Goal: Task Accomplishment & Management: Complete application form

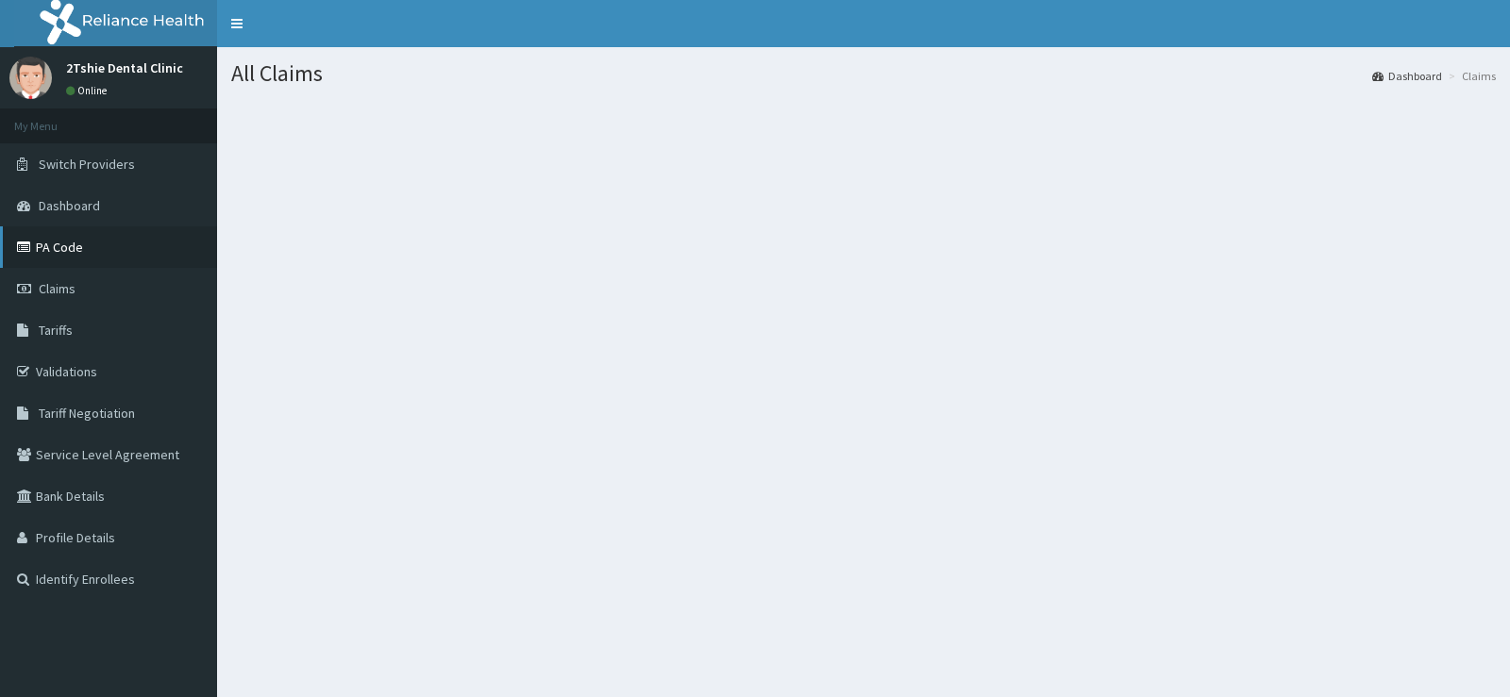
click at [37, 254] on link "PA Code" at bounding box center [108, 248] width 217 height 42
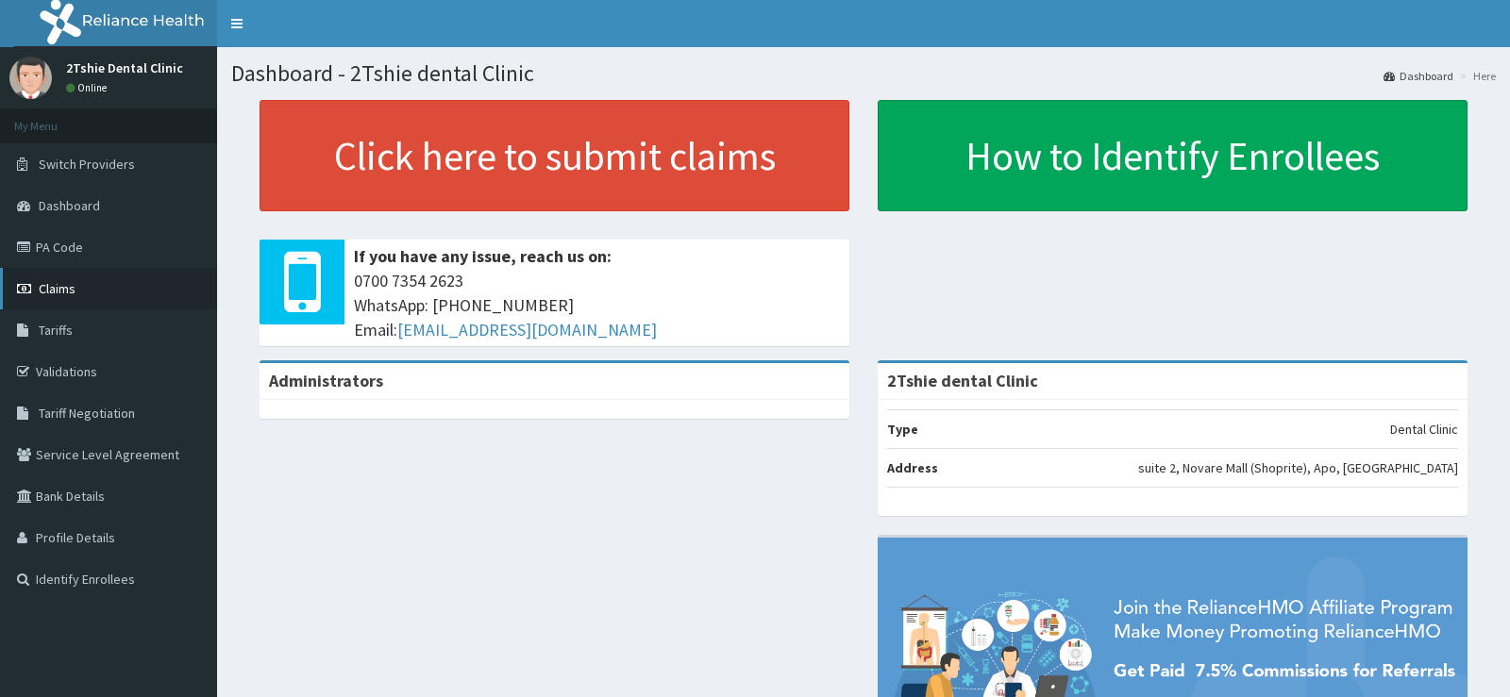
click at [53, 276] on link "Claims" at bounding box center [108, 289] width 217 height 42
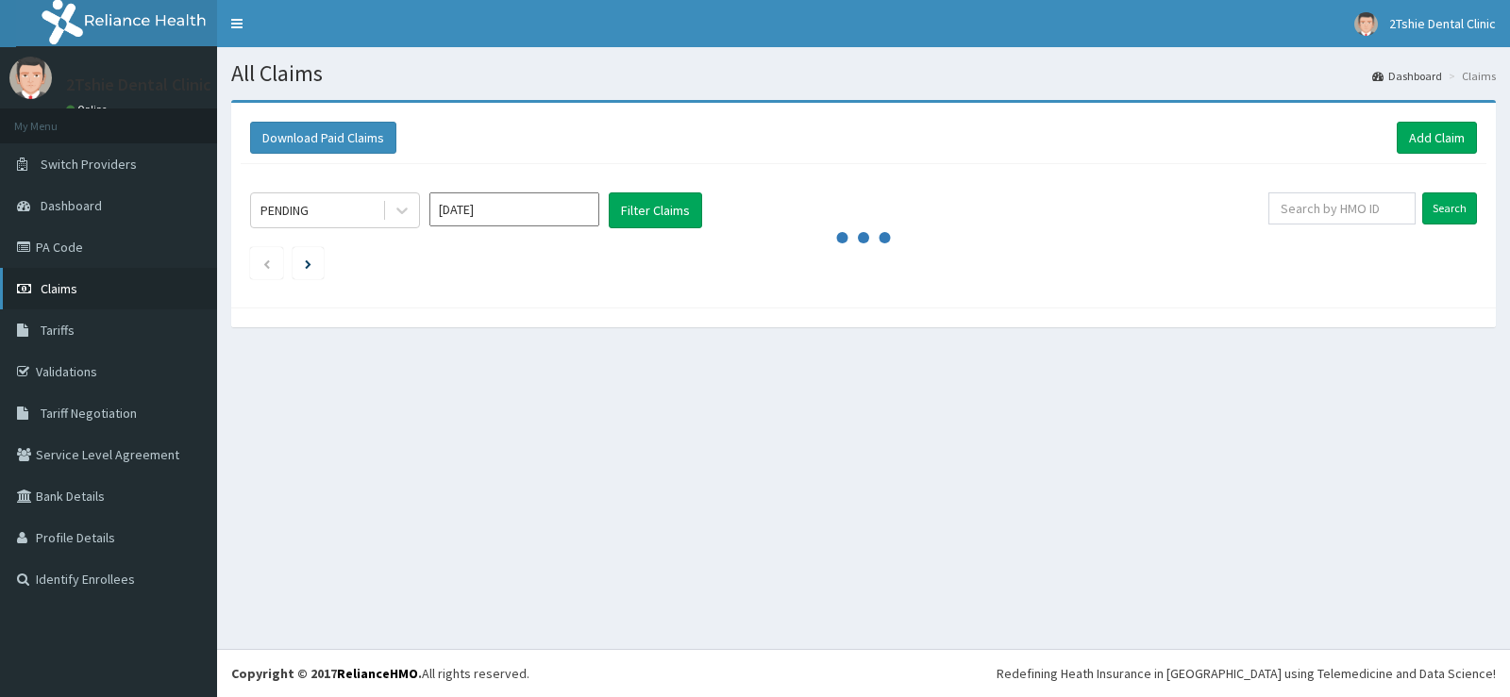
click at [39, 285] on link "Claims" at bounding box center [108, 289] width 217 height 42
click at [1425, 122] on link "Add Claim" at bounding box center [1437, 138] width 80 height 32
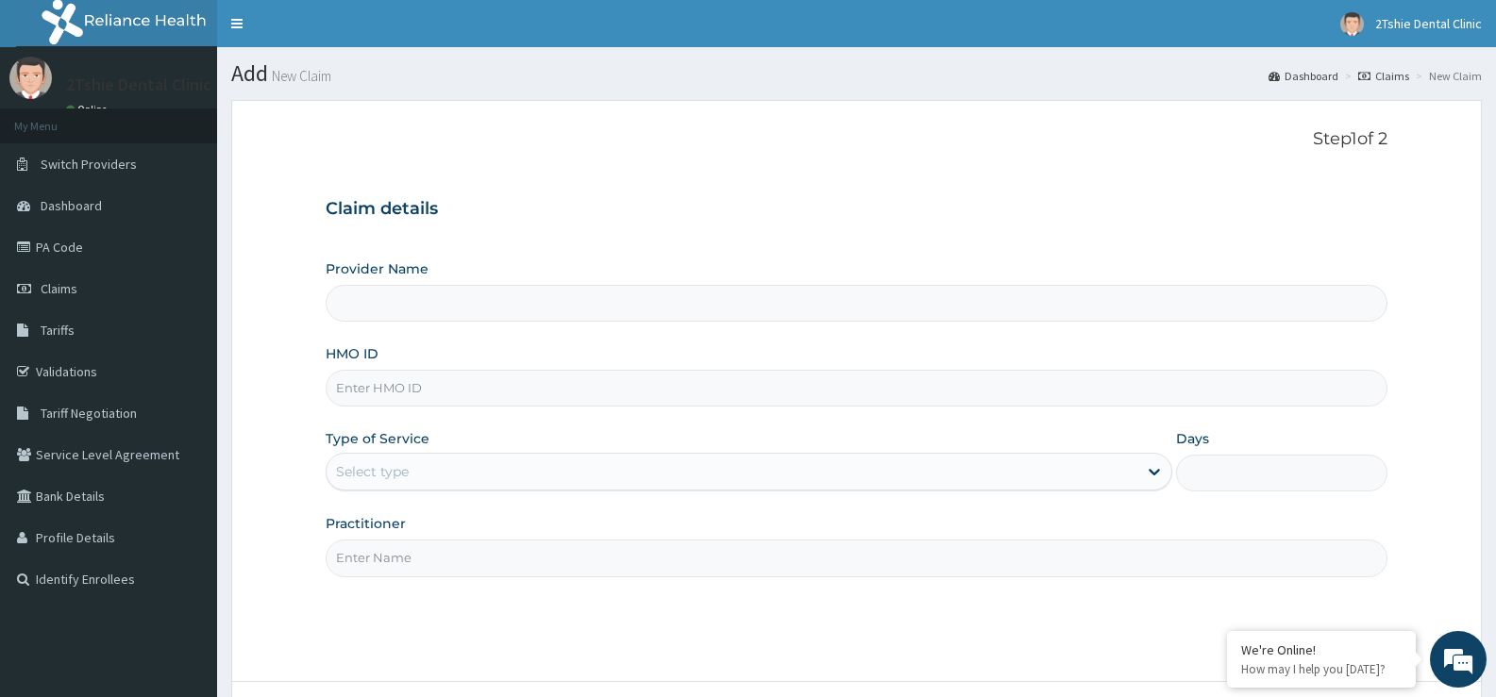
type input "2Tshie dental Clinic"
click at [470, 394] on input "HMO ID" at bounding box center [857, 388] width 1062 height 37
paste input "JEC/10048/A"
type input "JEC/10048/A"
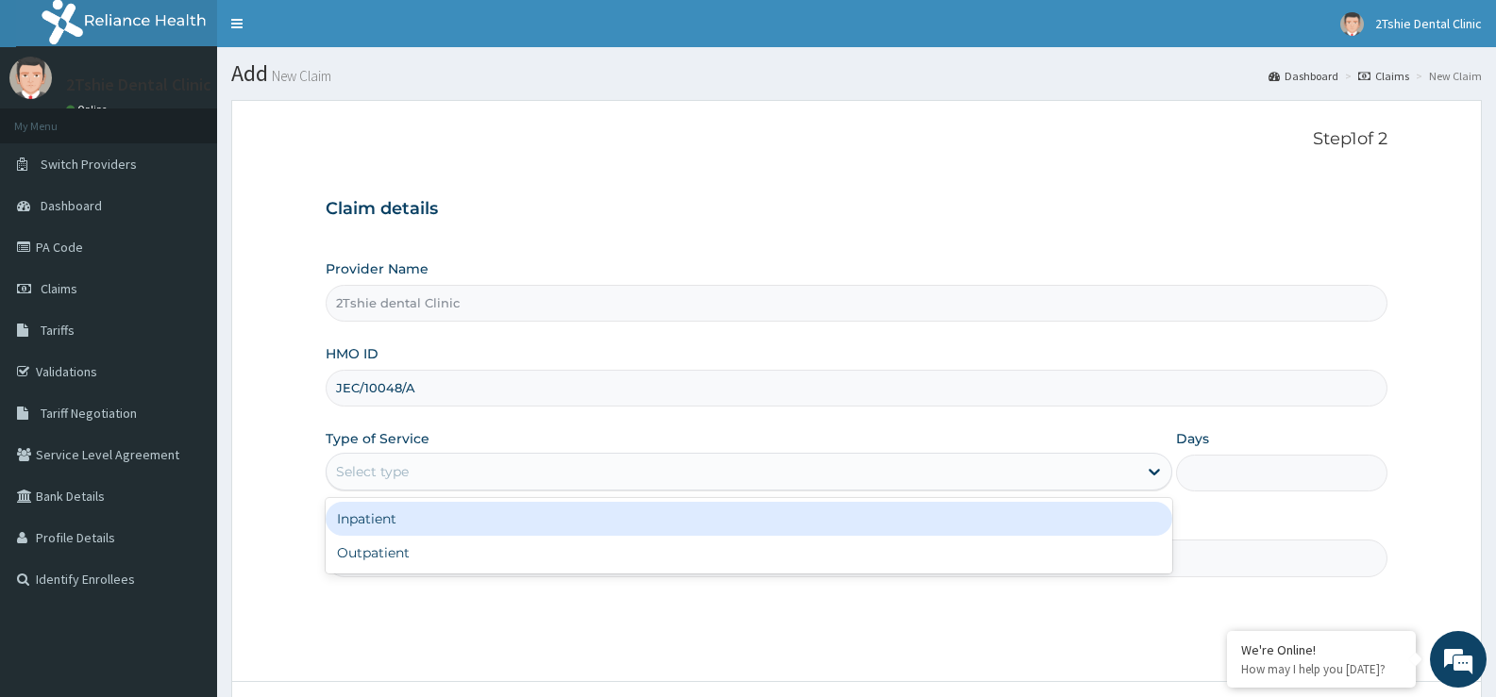
click at [483, 470] on div "Select type" at bounding box center [732, 472] width 810 height 30
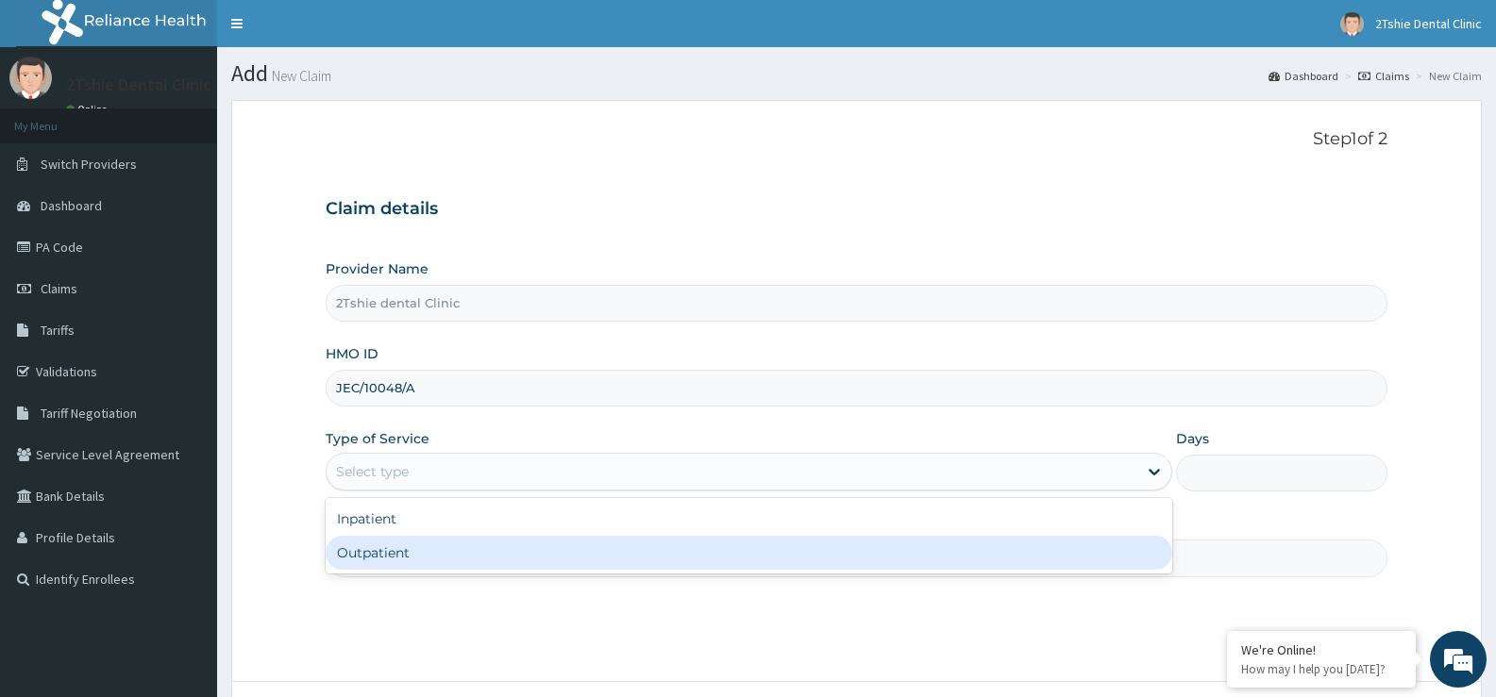
click at [463, 549] on div "Outpatient" at bounding box center [749, 553] width 846 height 34
type input "1"
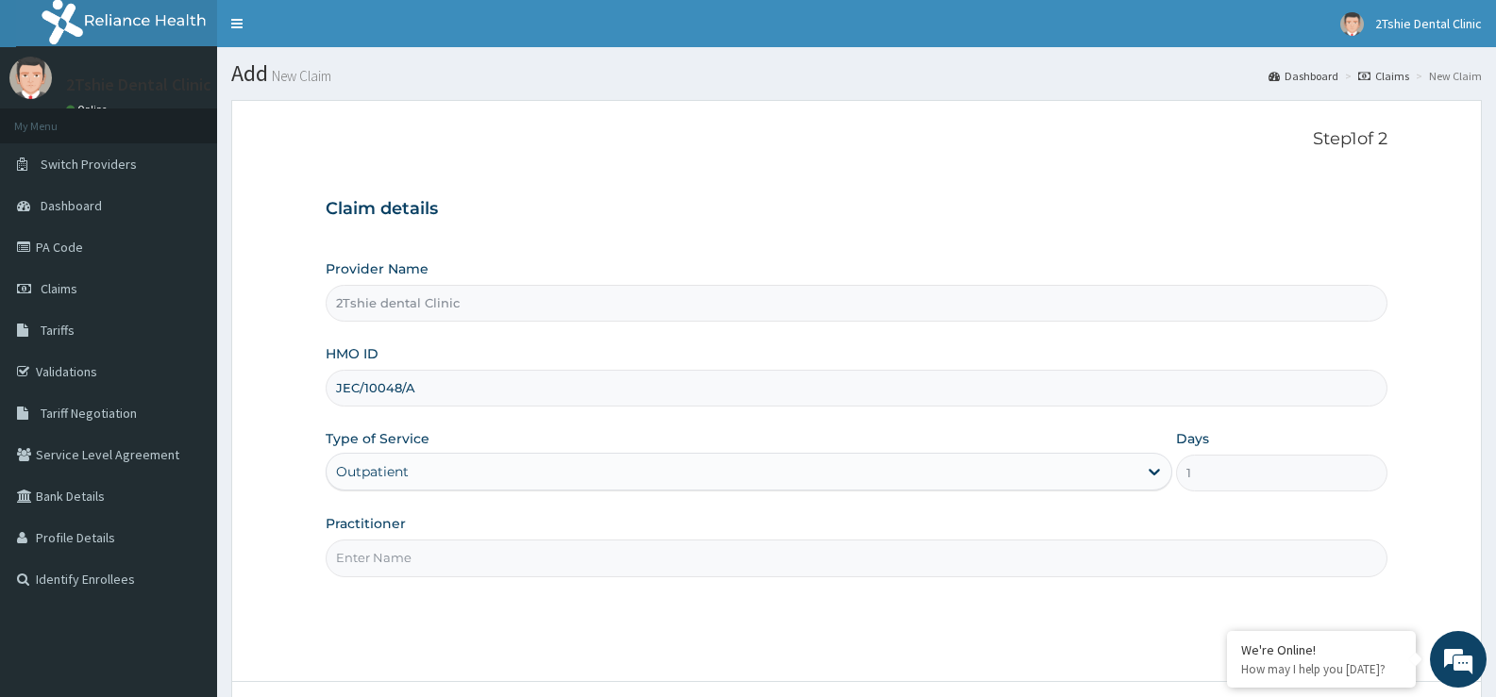
click at [470, 550] on input "Practitioner" at bounding box center [857, 558] width 1062 height 37
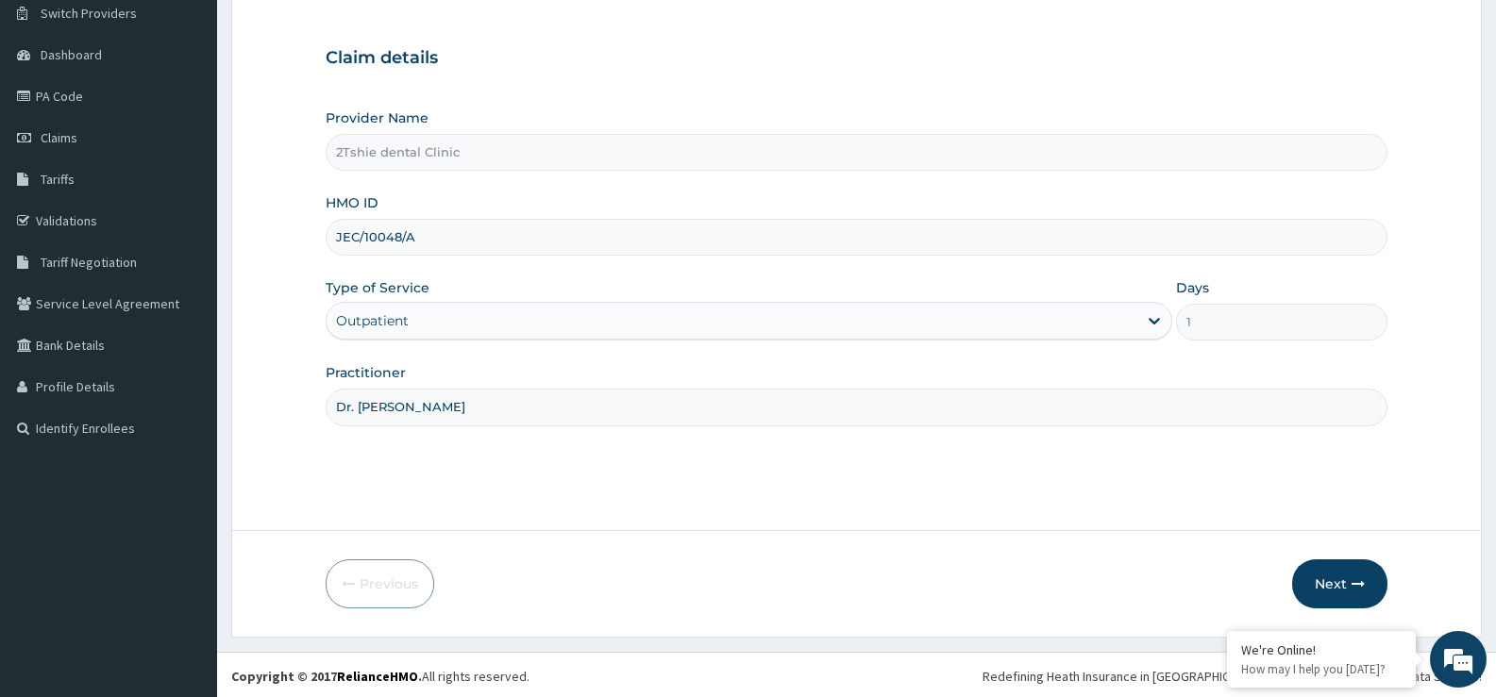
scroll to position [154, 0]
type input "Dr. Dan"
click at [1332, 582] on button "Next" at bounding box center [1339, 581] width 95 height 49
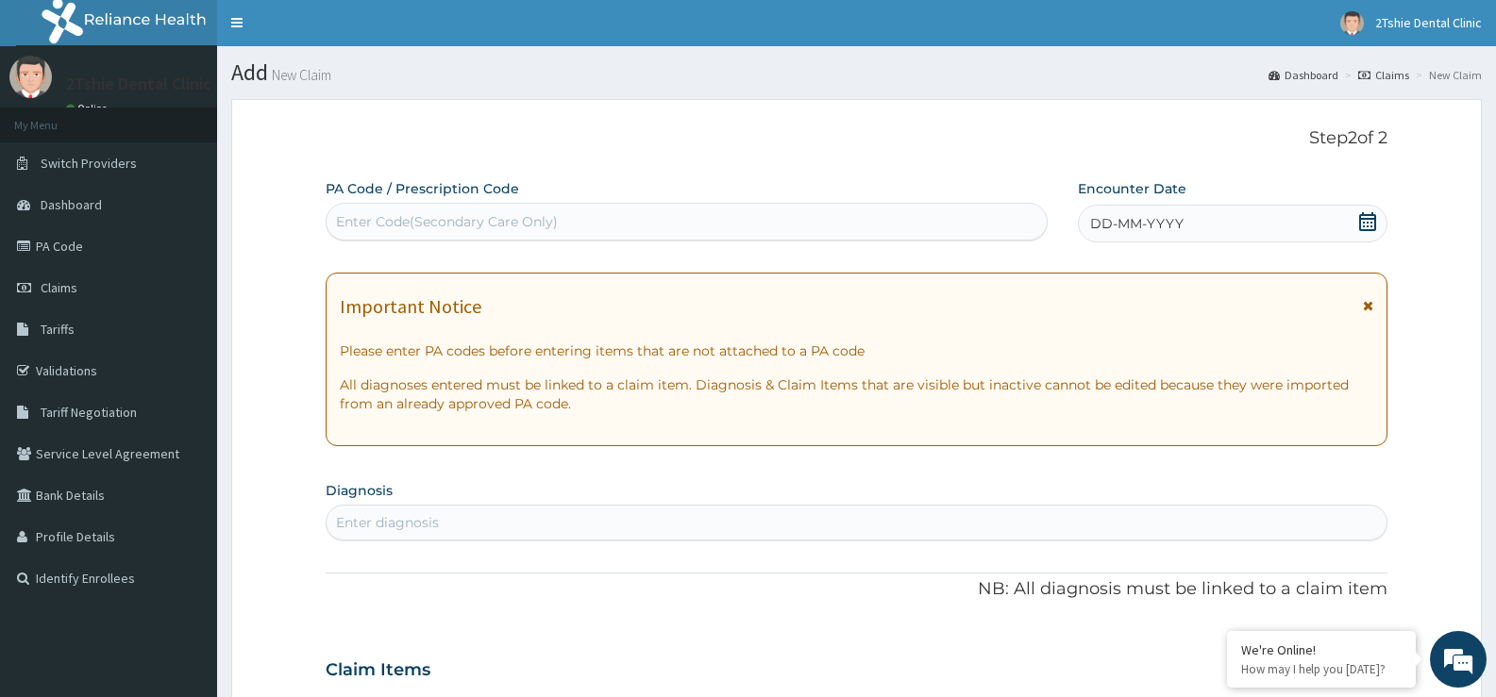
scroll to position [0, 0]
drag, startPoint x: 445, startPoint y: 227, endPoint x: 401, endPoint y: 228, distance: 44.4
drag, startPoint x: 401, startPoint y: 228, endPoint x: 340, endPoint y: 222, distance: 61.7
click at [340, 222] on div "Enter Code(Secondary Care Only)" at bounding box center [447, 222] width 222 height 19
drag, startPoint x: 339, startPoint y: 219, endPoint x: 466, endPoint y: 191, distance: 130.5
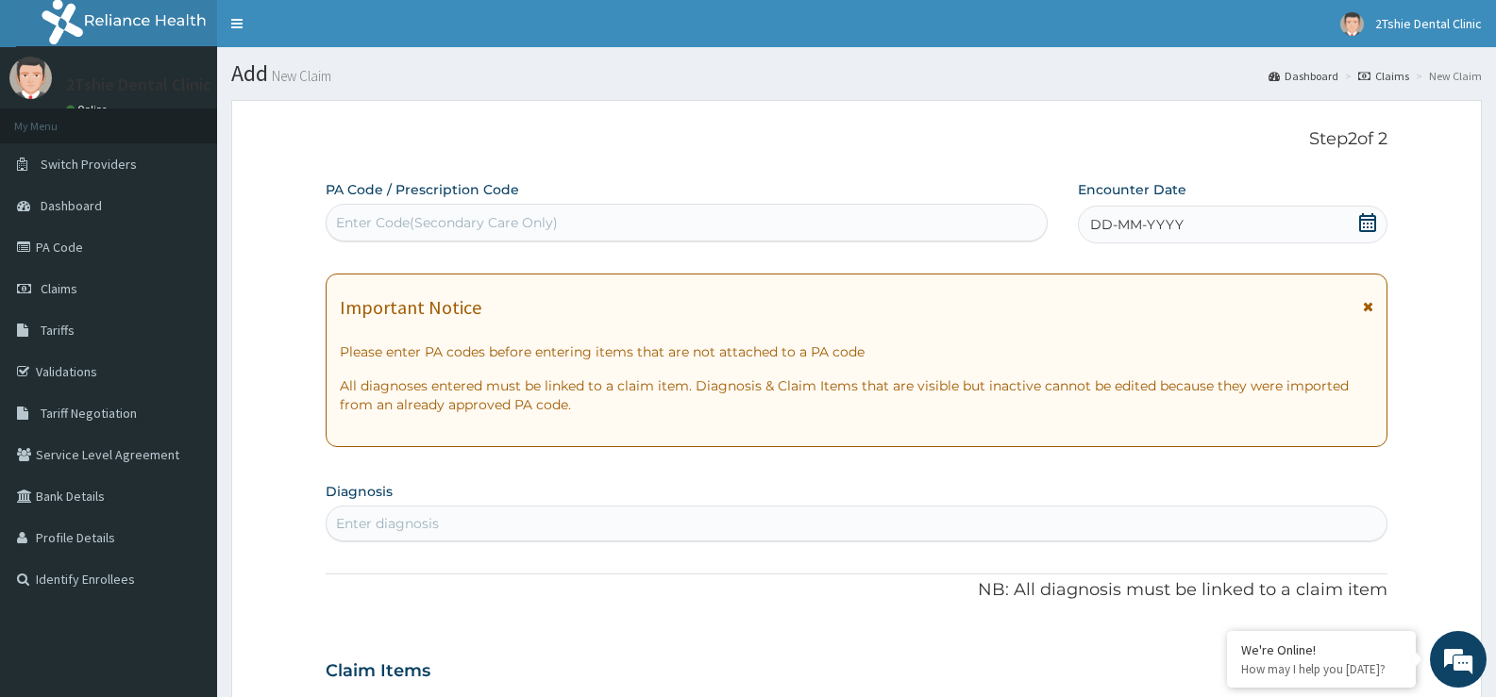
click at [466, 191] on label "PA Code / Prescription Code" at bounding box center [422, 189] width 193 height 19
click at [474, 227] on div "Enter Code(Secondary Care Only)" at bounding box center [447, 222] width 222 height 19
drag, startPoint x: 474, startPoint y: 227, endPoint x: 439, endPoint y: 215, distance: 36.7
click at [439, 215] on div "Enter Code(Secondary Care Only)" at bounding box center [447, 222] width 222 height 19
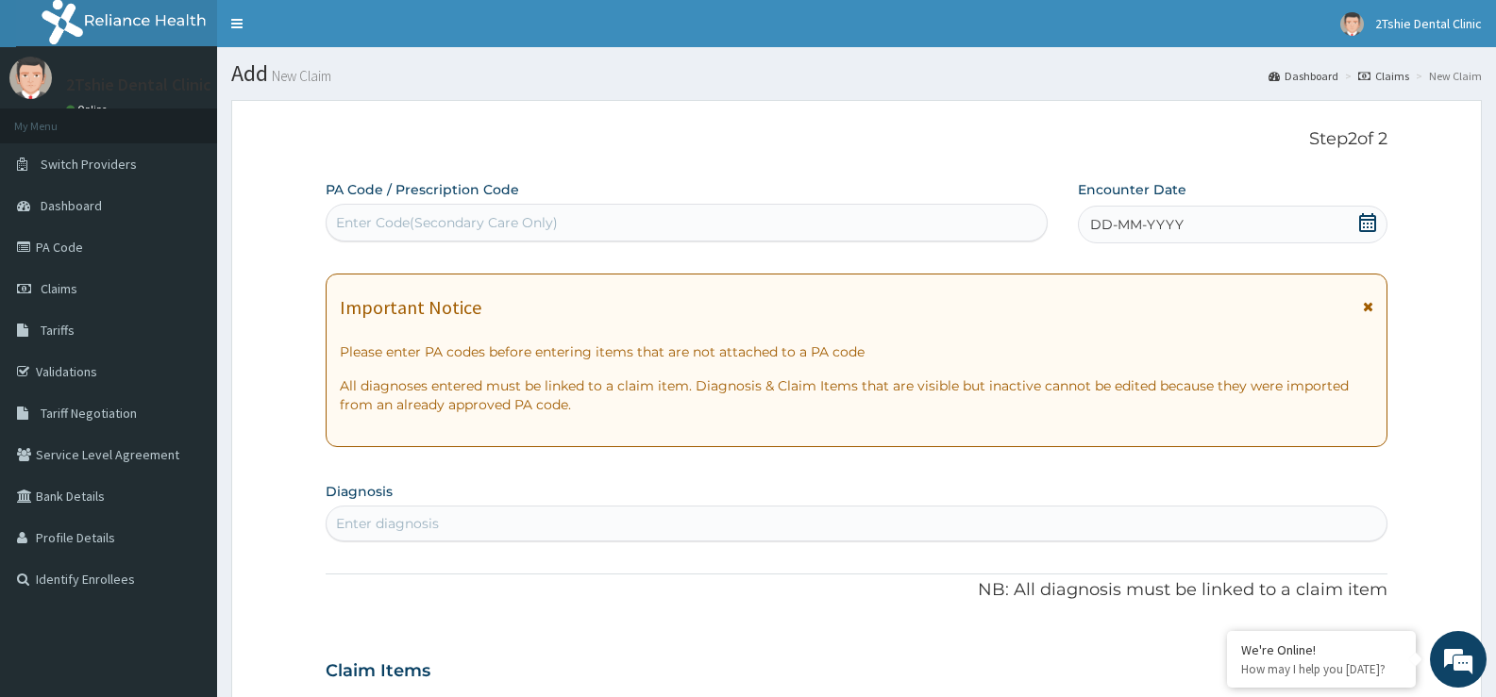
paste input "PA/A4242A"
type input "PA/A4242A"
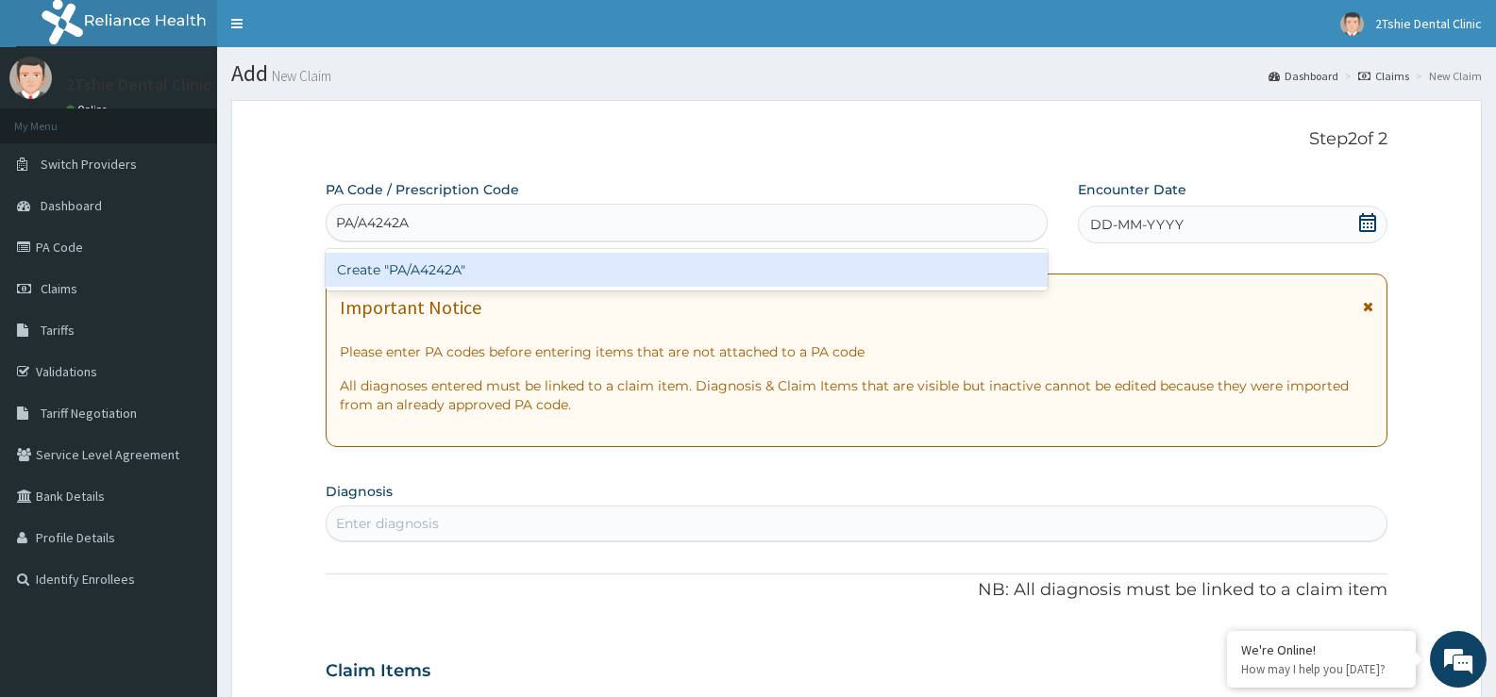
click at [396, 271] on div "Create "PA/A4242A"" at bounding box center [687, 270] width 722 height 34
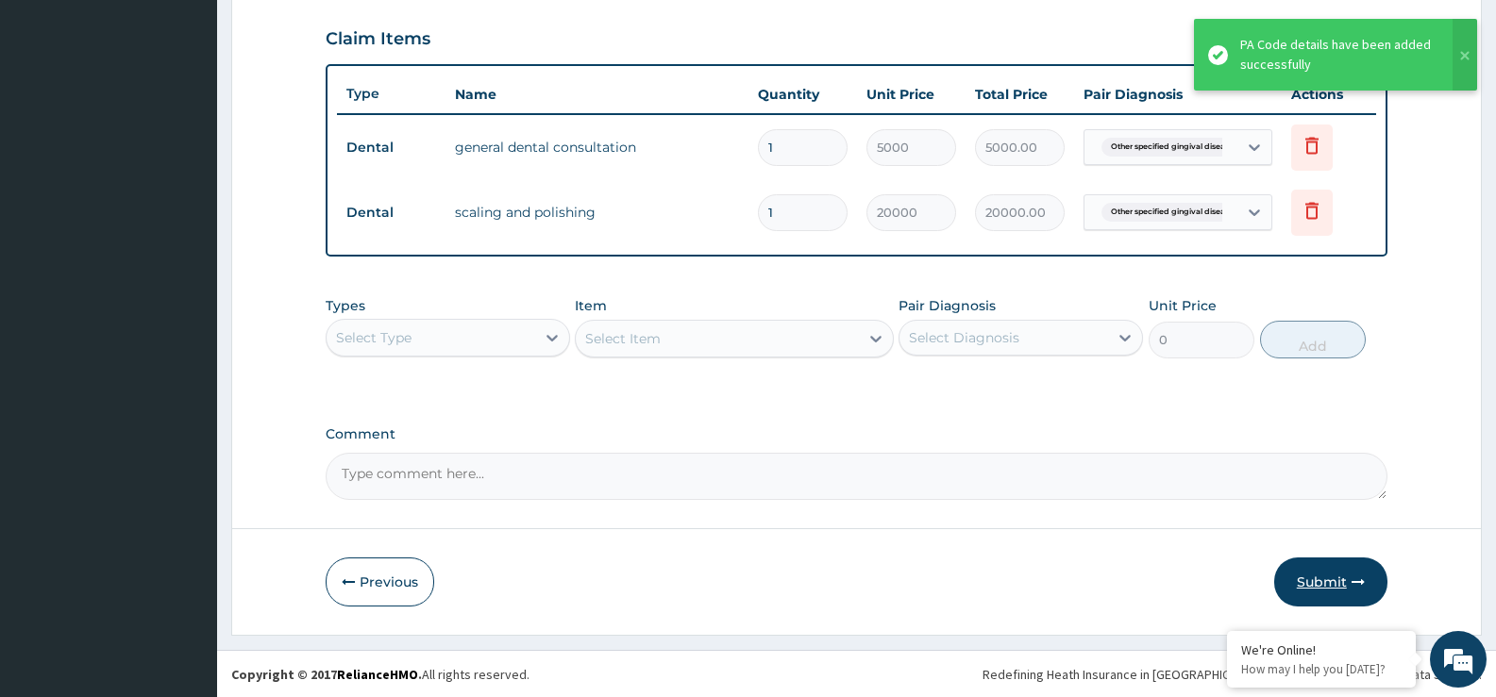
scroll to position [639, 0]
click at [1340, 574] on button "Submit" at bounding box center [1330, 581] width 113 height 49
